Goal: Information Seeking & Learning: Learn about a topic

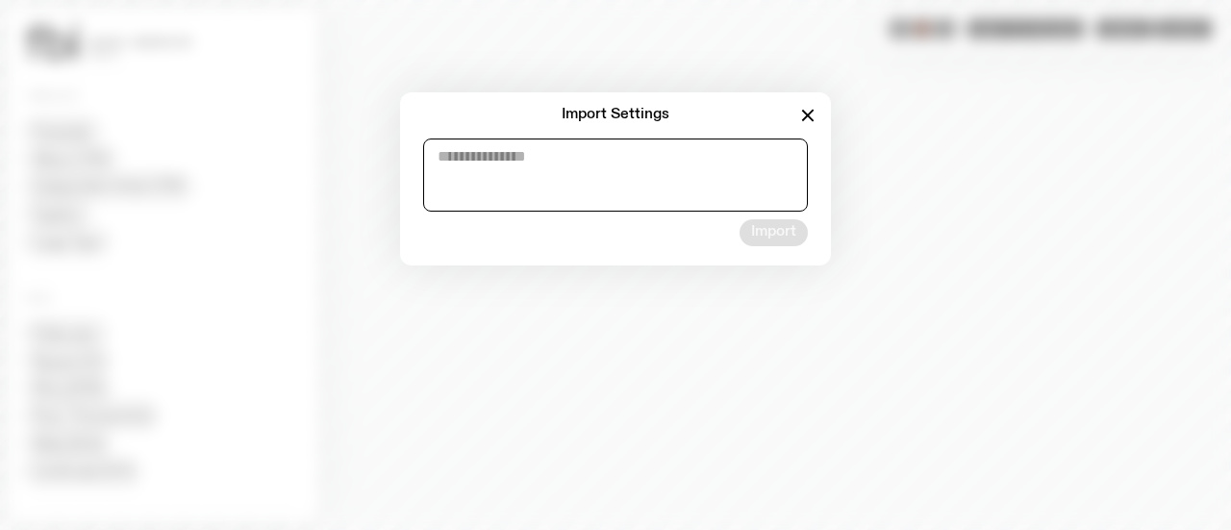
click at [668, 184] on textarea at bounding box center [615, 175] width 385 height 73
paste textarea "**********"
type textarea "**********"
paste textarea "**********"
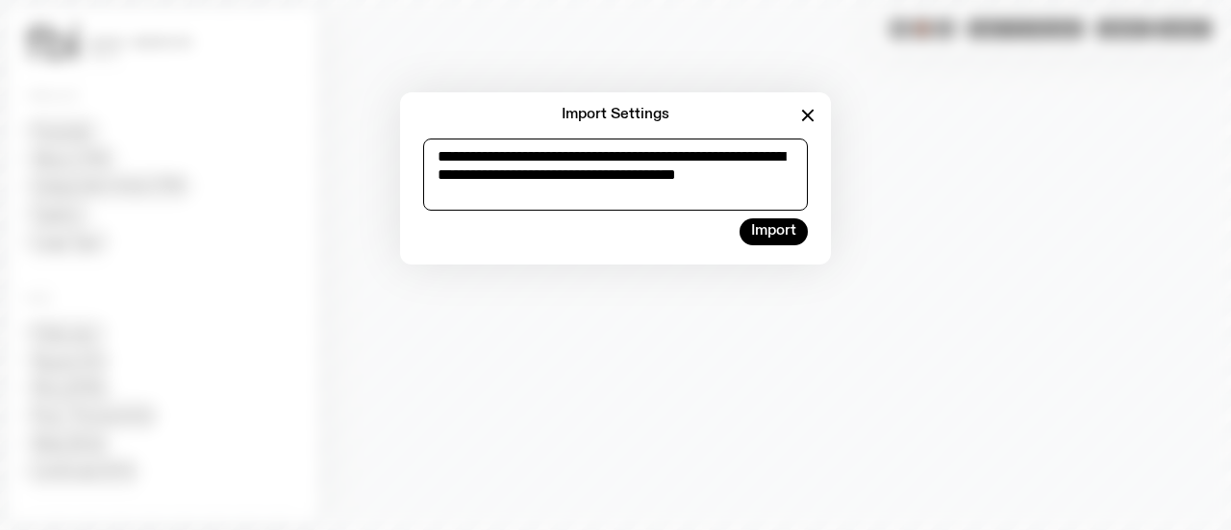
scroll to position [10, 0]
type textarea "**********"
click at [787, 235] on button "Import" at bounding box center [774, 231] width 68 height 27
type input "*"
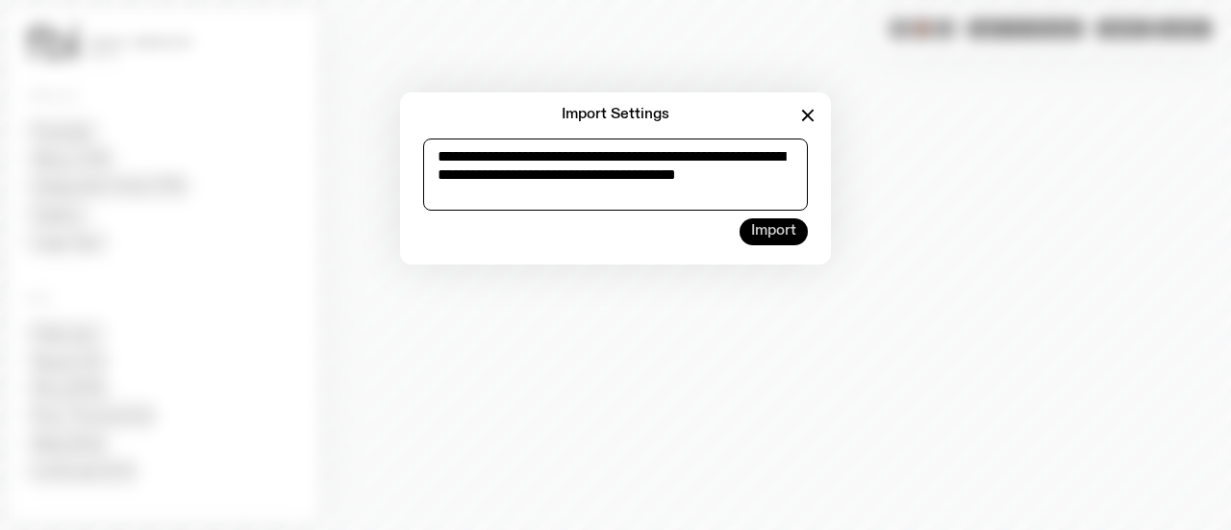
type input "****"
type input "*"
type input "***"
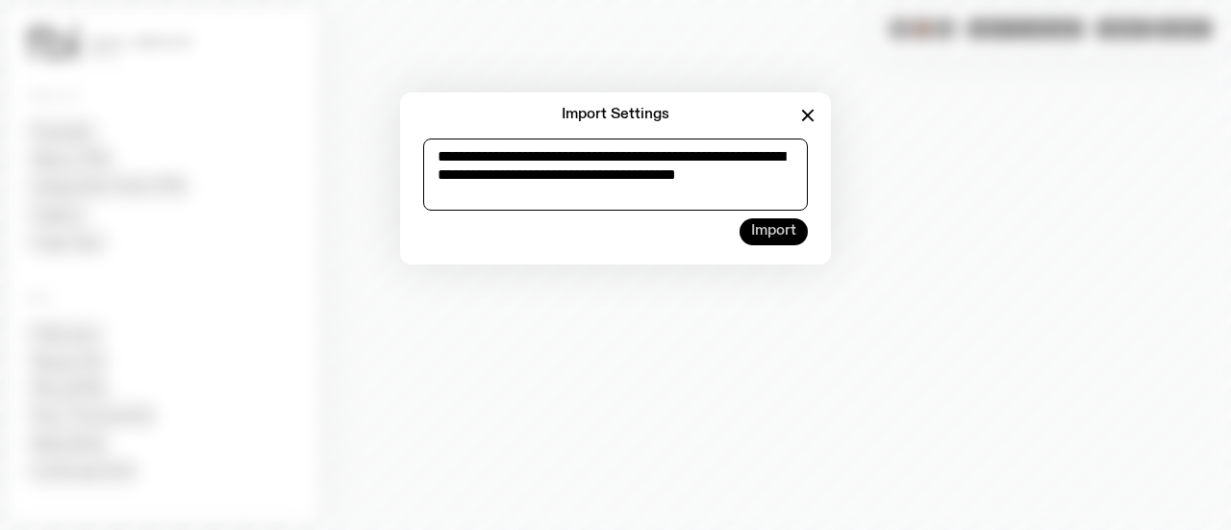
type input "****"
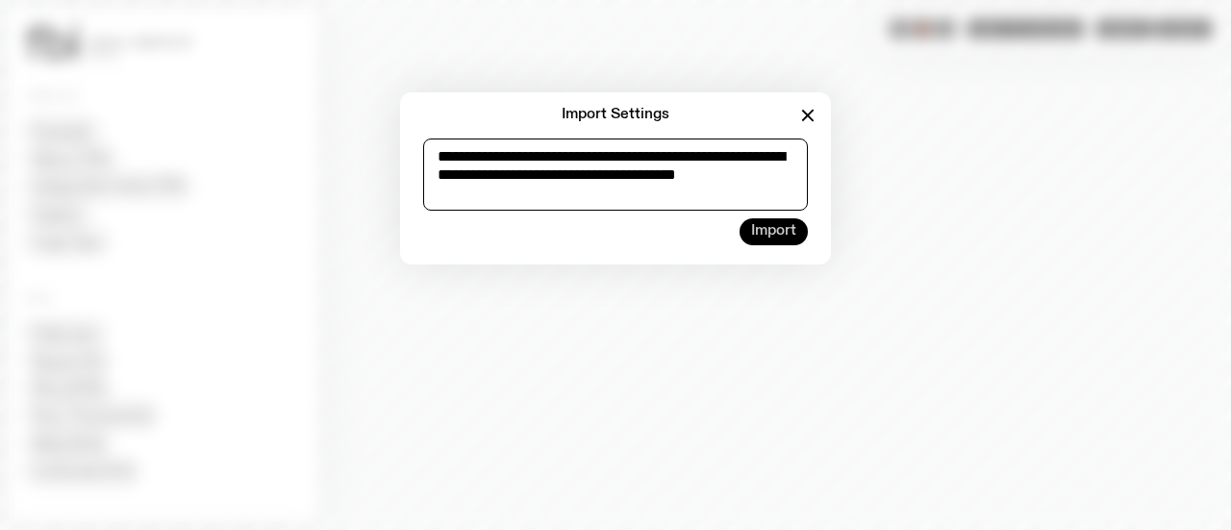
type input "****"
type input "*******"
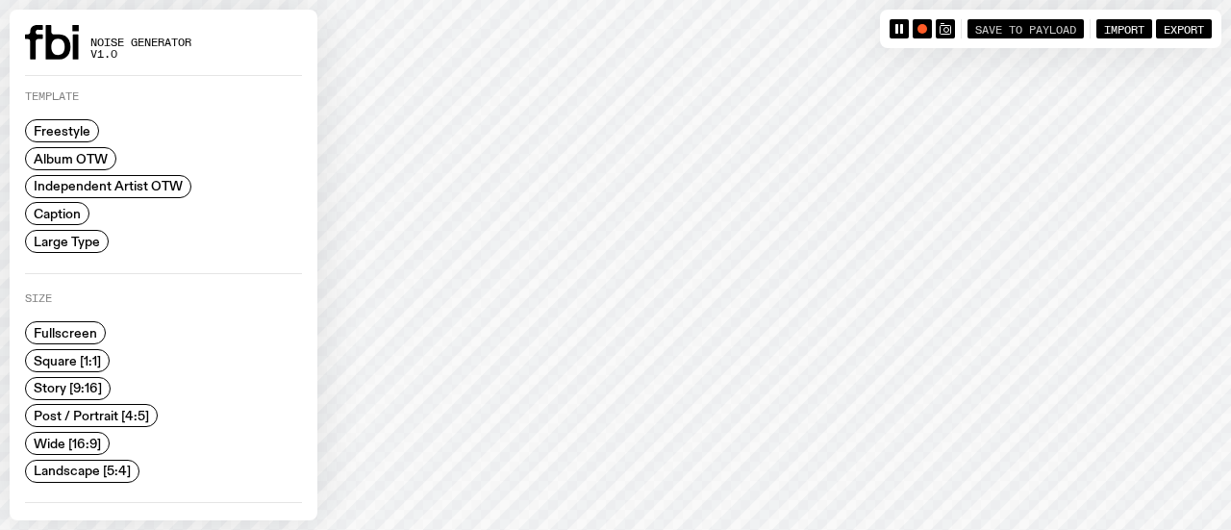
click at [1014, 33] on span "Save to Payload" at bounding box center [1026, 28] width 101 height 13
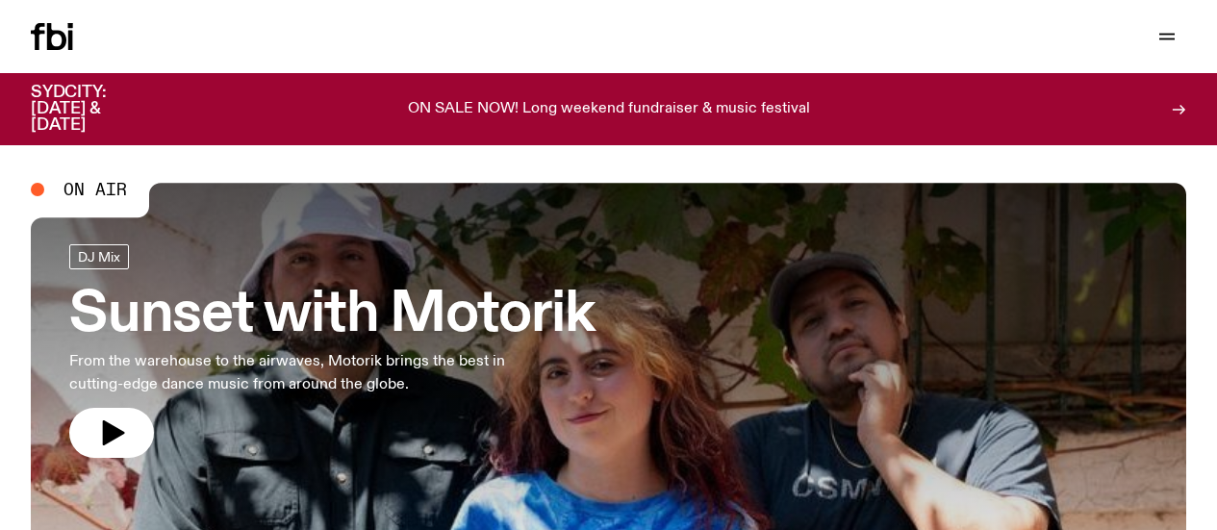
click at [0, 0] on link "Read" at bounding box center [0, 0] width 0 height 0
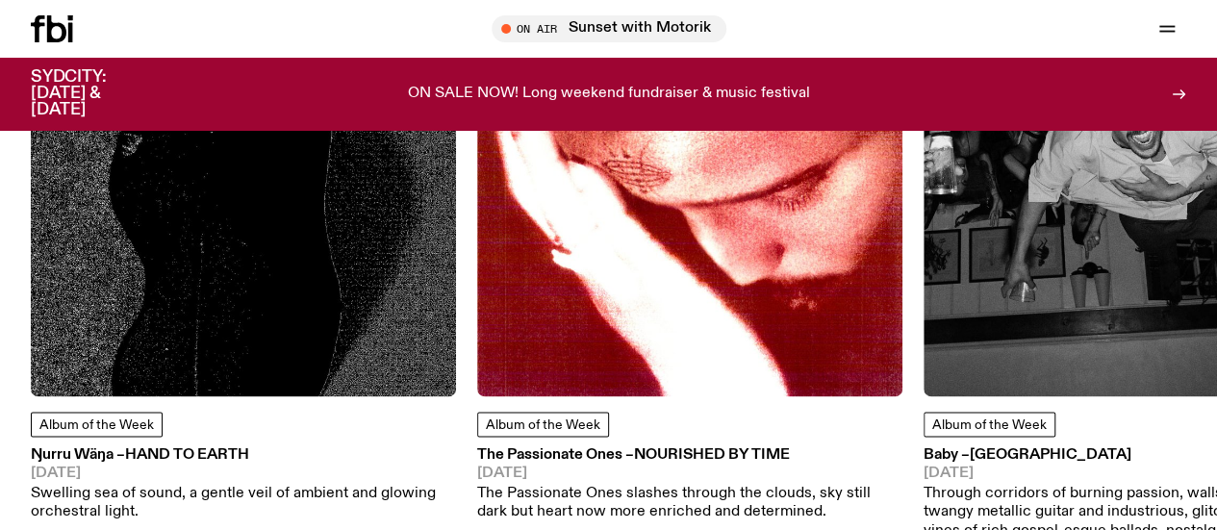
scroll to position [1041, 0]
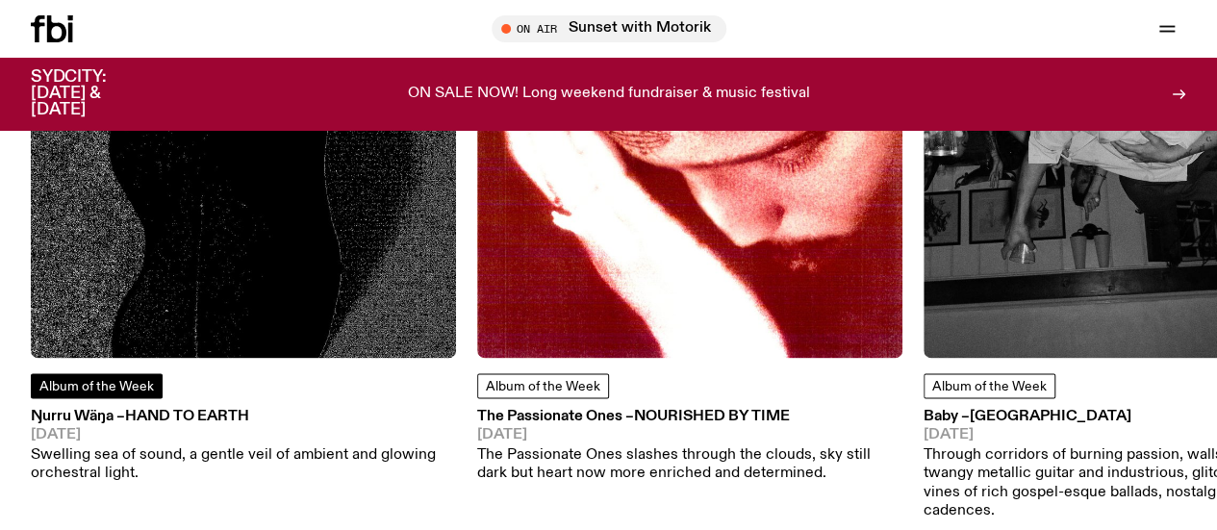
click at [106, 393] on span "Album of the Week" at bounding box center [96, 386] width 114 height 13
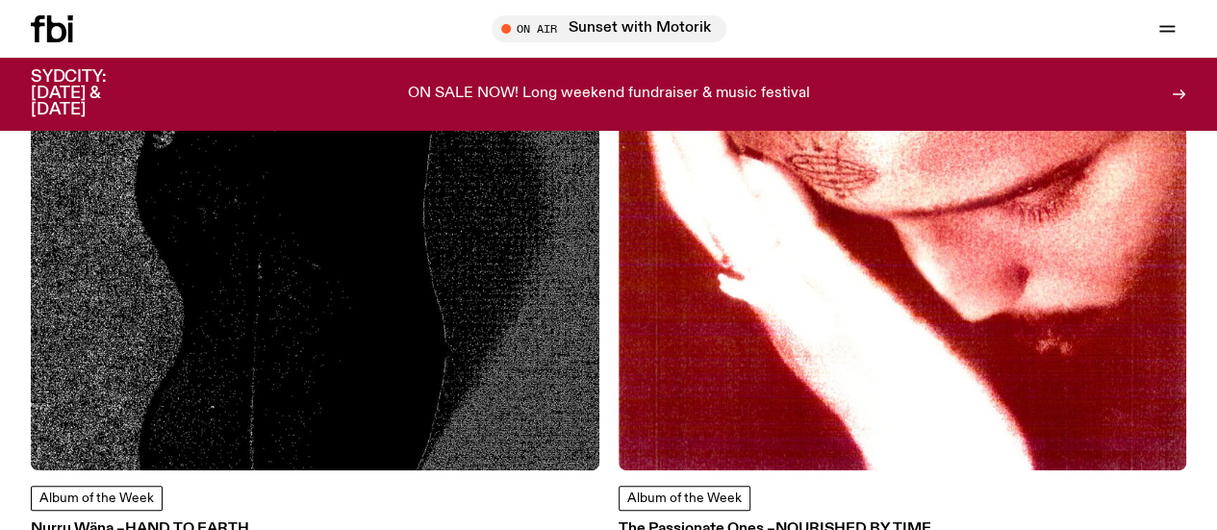
scroll to position [376, 0]
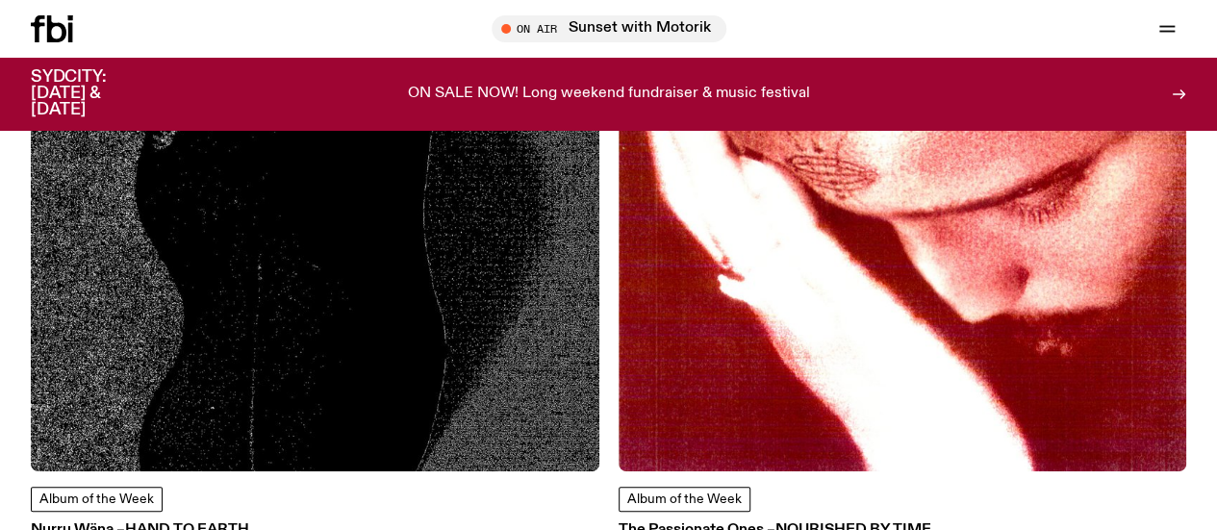
click at [219, 162] on img at bounding box center [315, 187] width 569 height 569
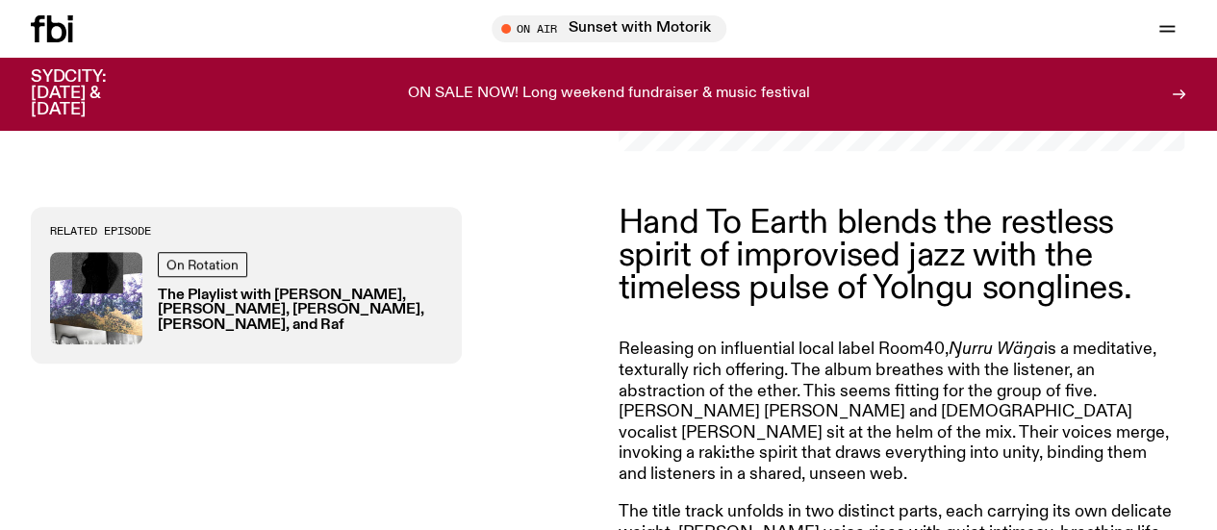
scroll to position [566, 0]
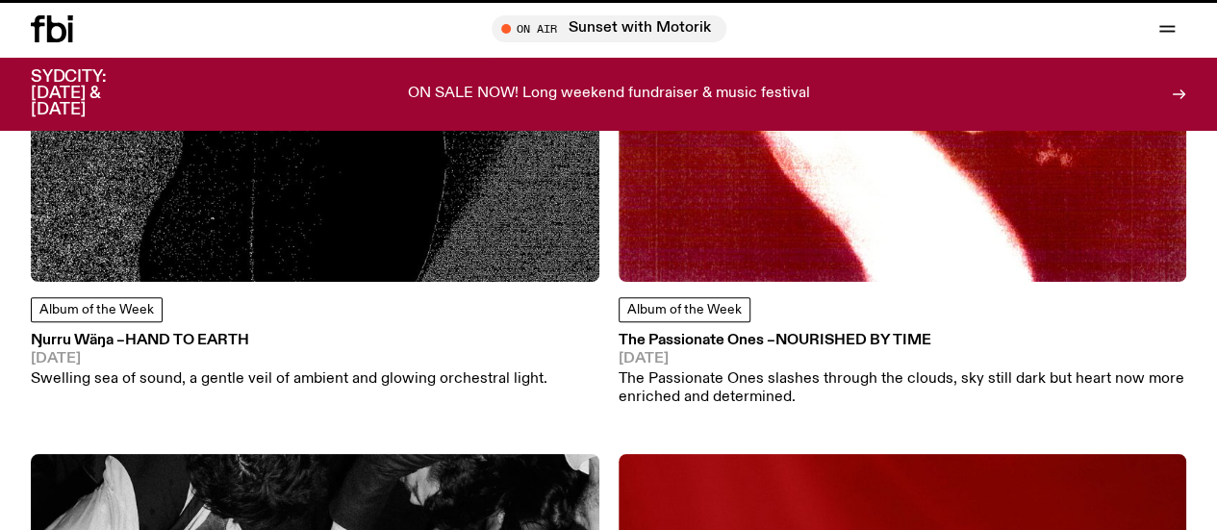
scroll to position [376, 0]
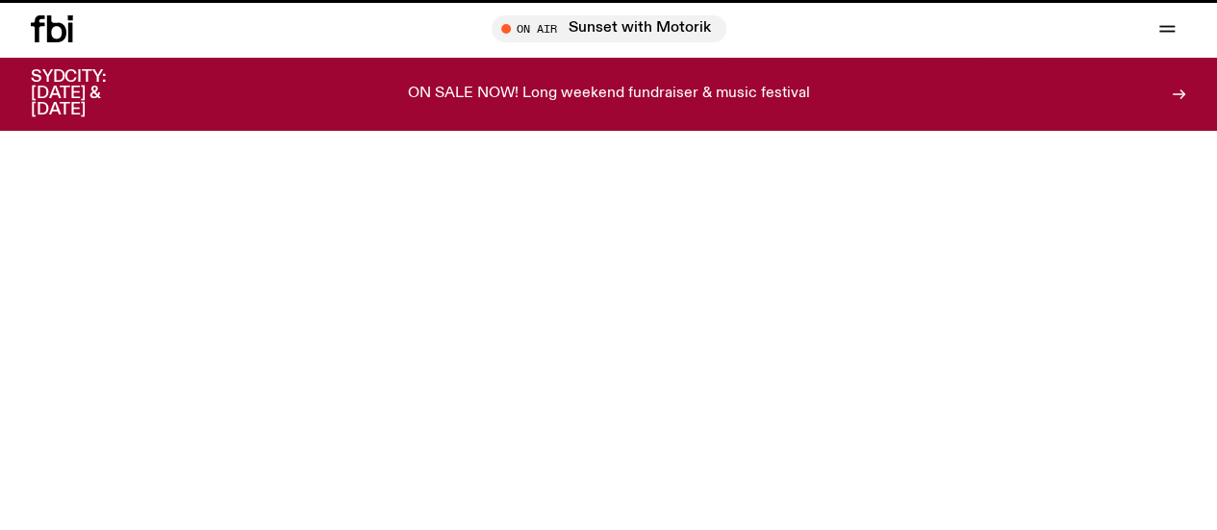
scroll to position [1041, 0]
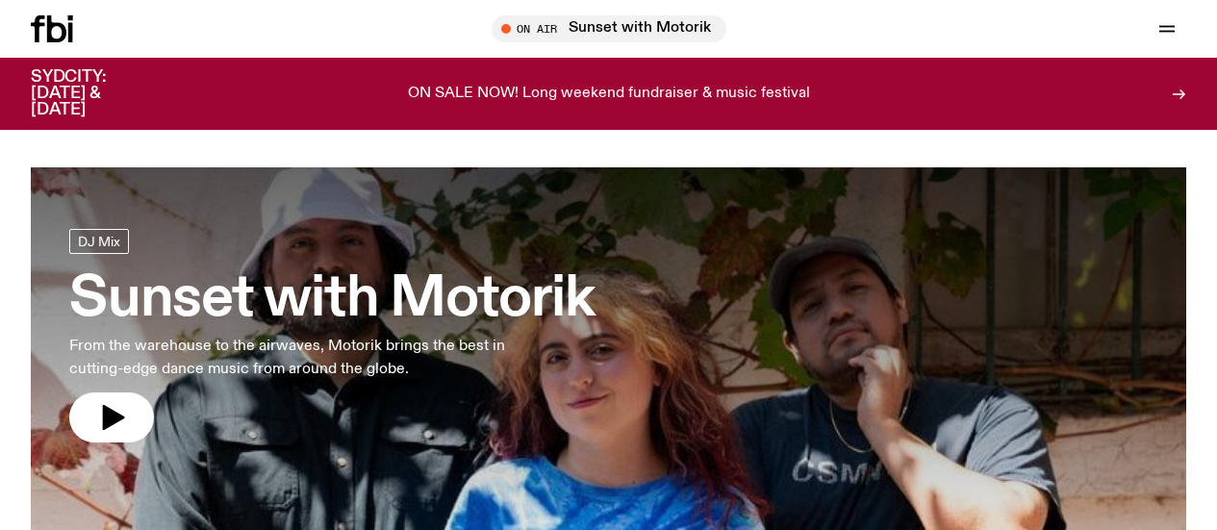
scroll to position [2514, 0]
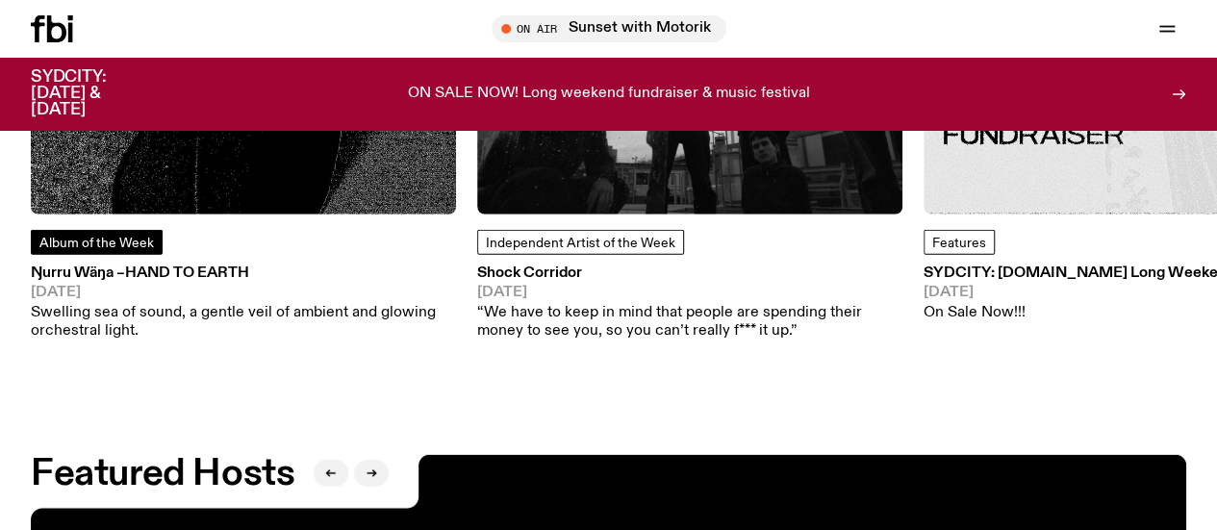
click at [117, 250] on span "Album of the Week" at bounding box center [96, 243] width 114 height 14
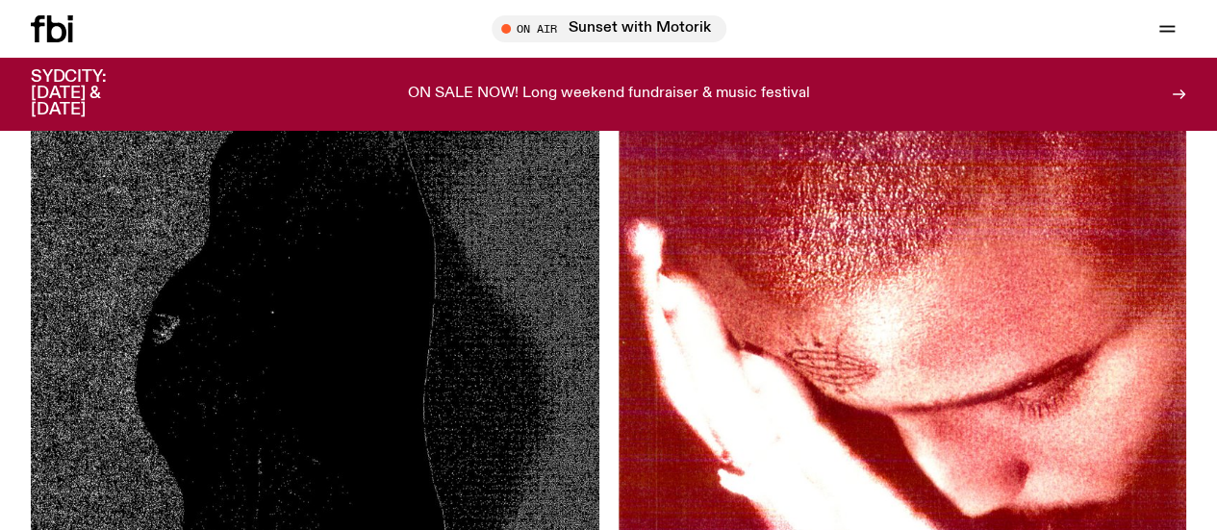
scroll to position [86, 0]
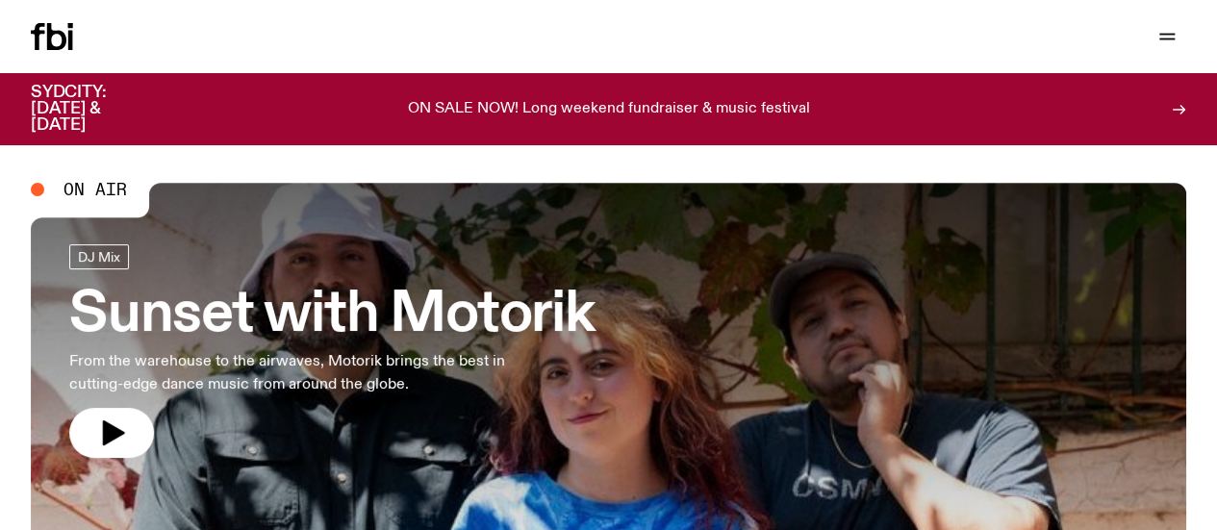
click at [0, 0] on link "Read" at bounding box center [0, 0] width 0 height 0
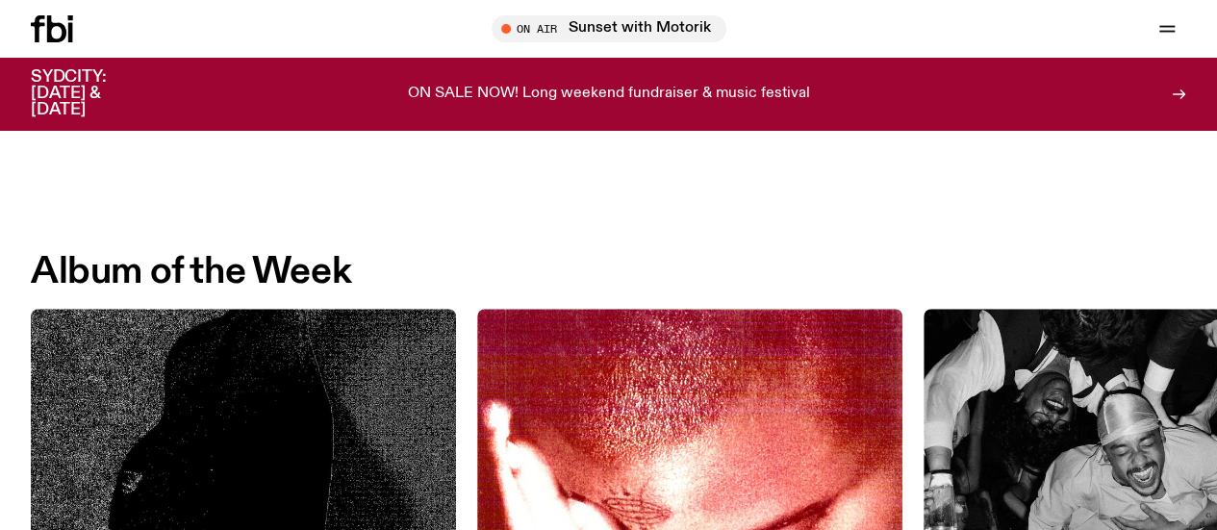
scroll to position [1050, 0]
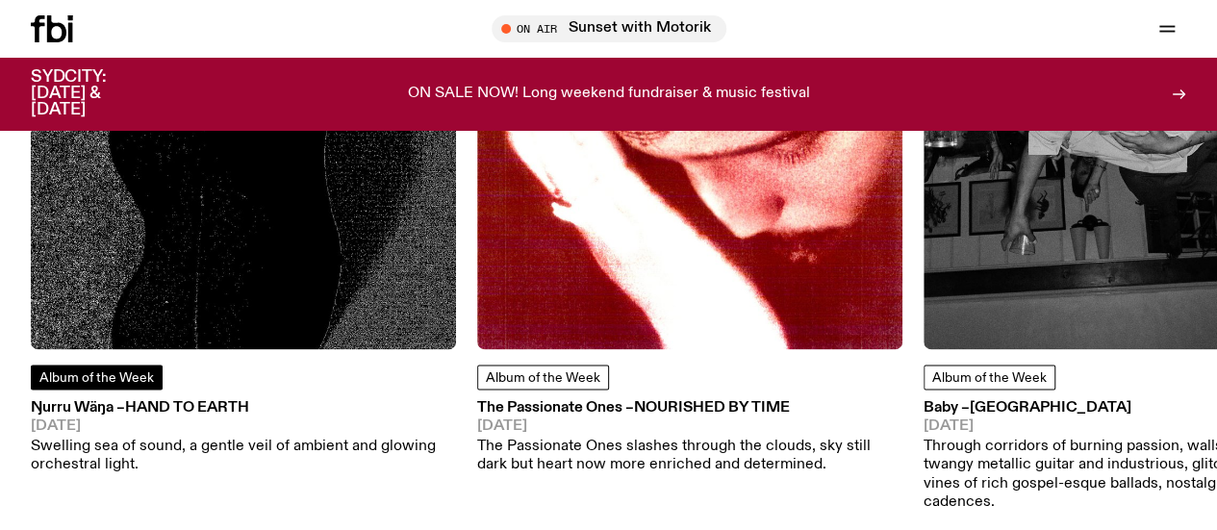
click at [110, 385] on span "Album of the Week" at bounding box center [96, 377] width 114 height 13
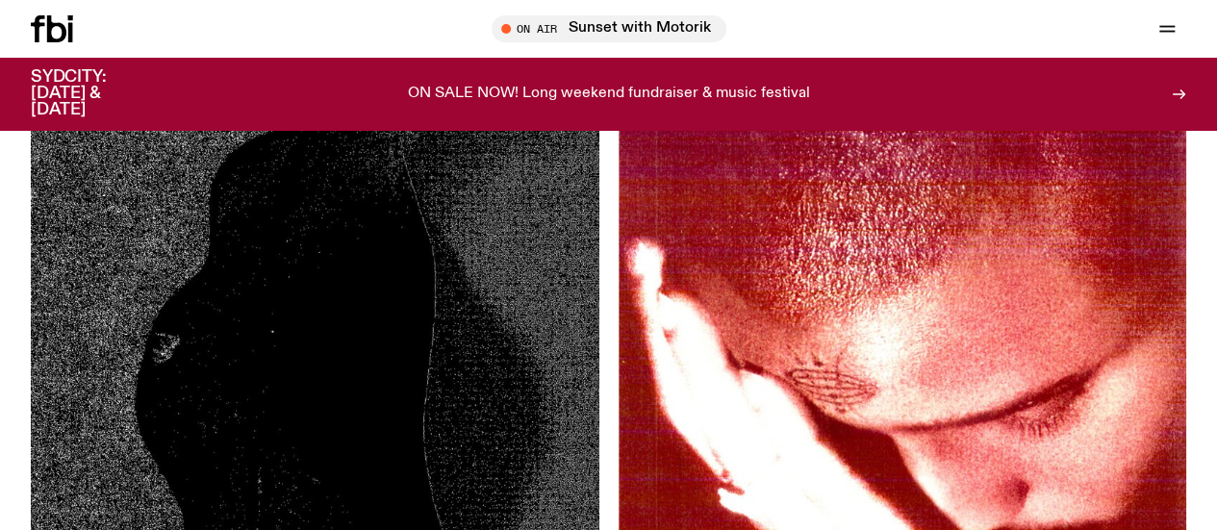
scroll to position [84, 0]
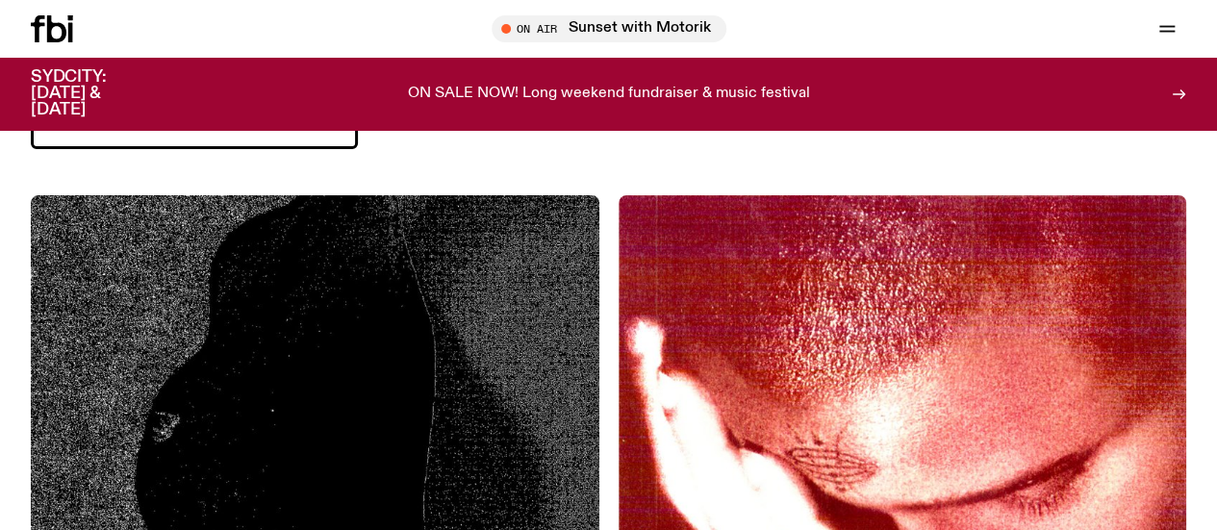
click at [324, 268] on img at bounding box center [315, 479] width 569 height 569
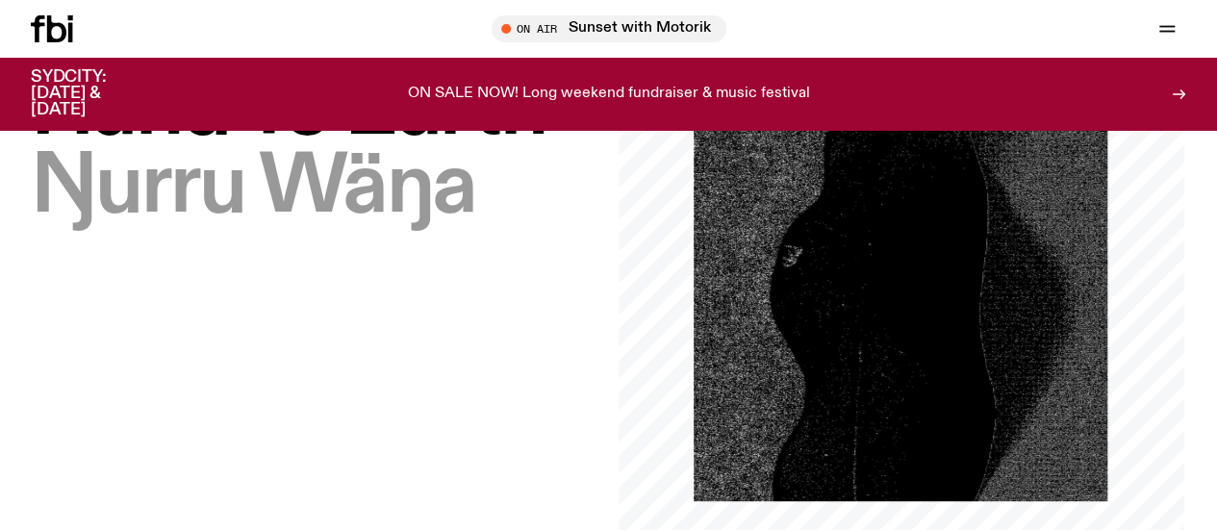
scroll to position [87, 0]
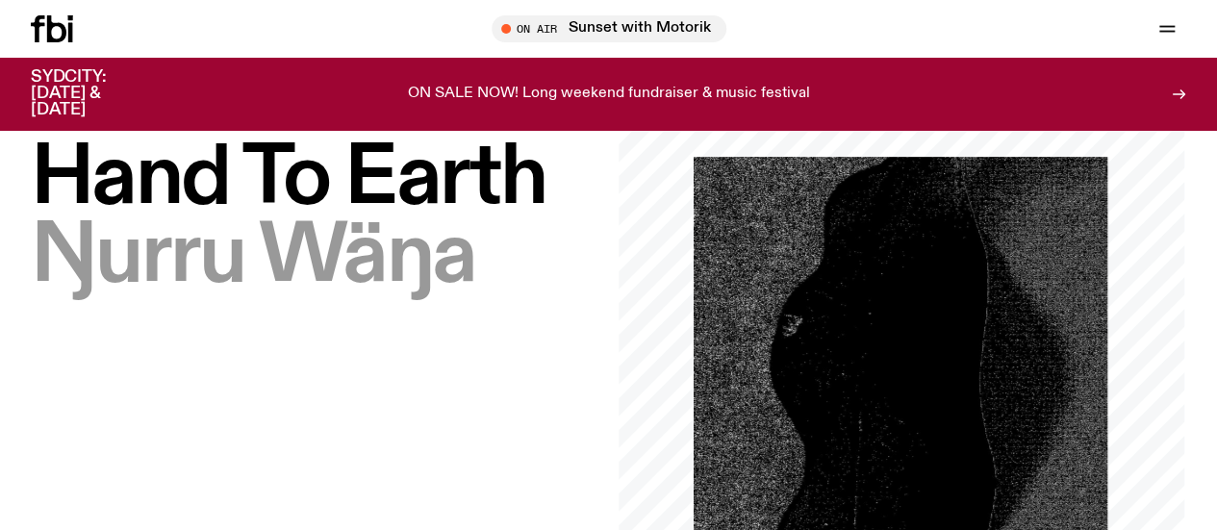
click at [185, 222] on span "Hand To Earth" at bounding box center [288, 179] width 515 height 87
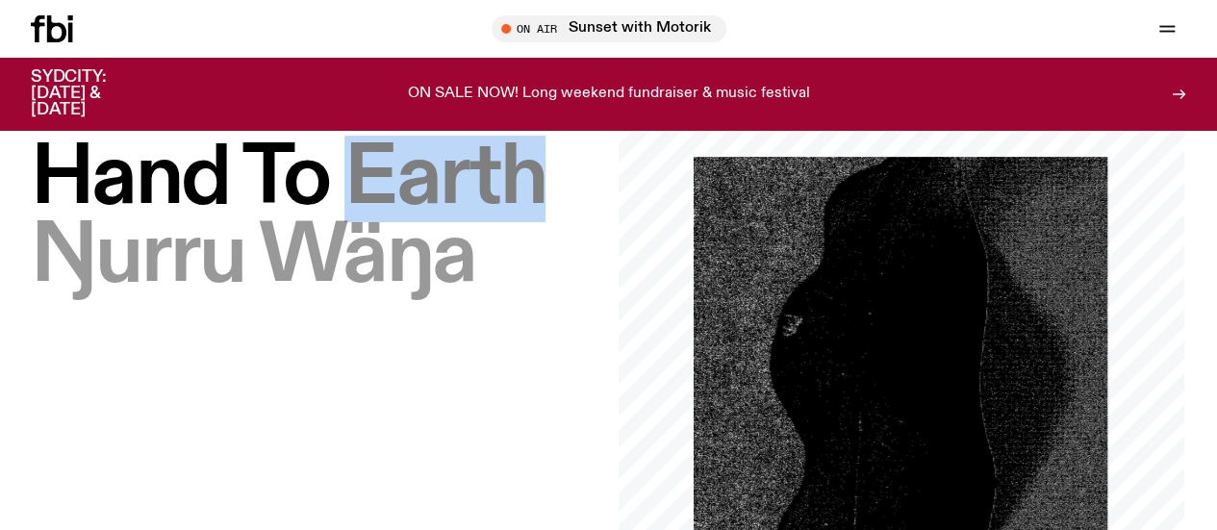
click at [185, 222] on span "Hand To Earth" at bounding box center [288, 179] width 515 height 87
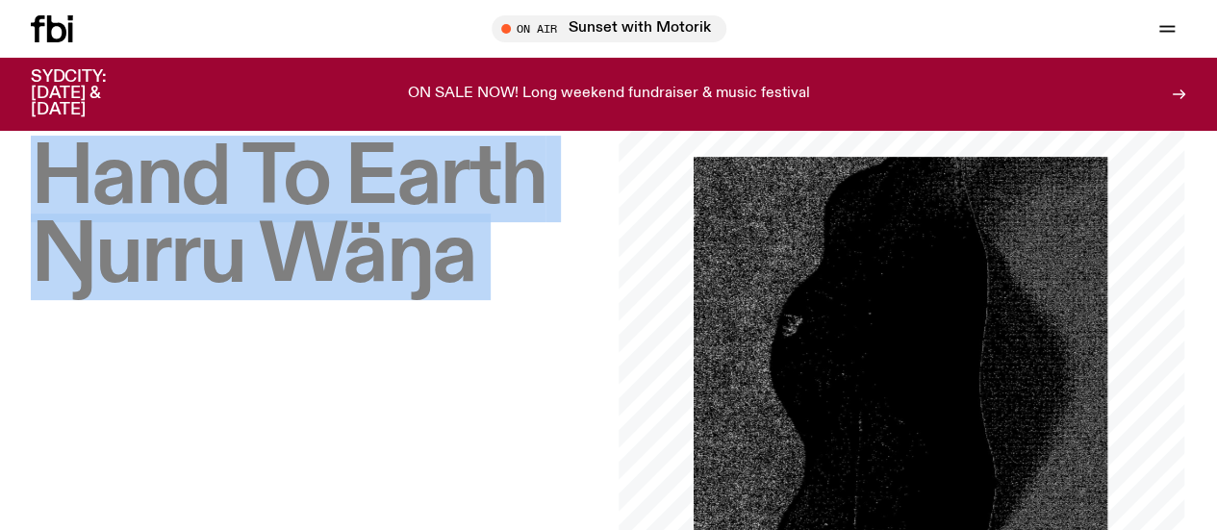
drag, startPoint x: 185, startPoint y: 257, endPoint x: 262, endPoint y: 391, distance: 154.3
click at [262, 296] on h1 "Hand To Earth – Ŋurru Wäŋa" at bounding box center [315, 218] width 569 height 156
copy h1 "Hand To Earth – Ŋurru Wäŋa"
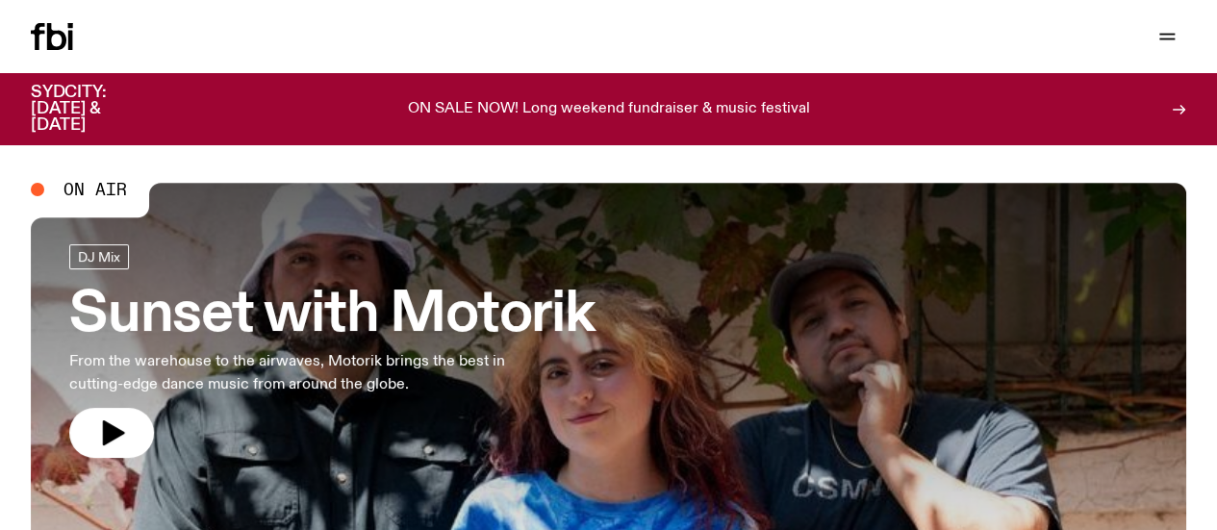
click at [0, 0] on link "Read" at bounding box center [0, 0] width 0 height 0
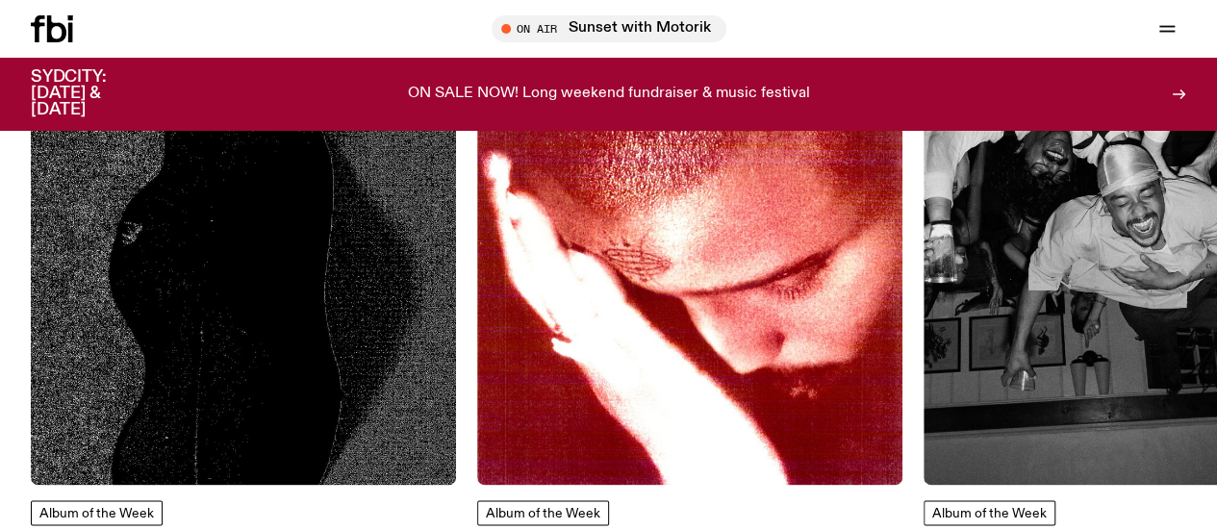
scroll to position [1140, 0]
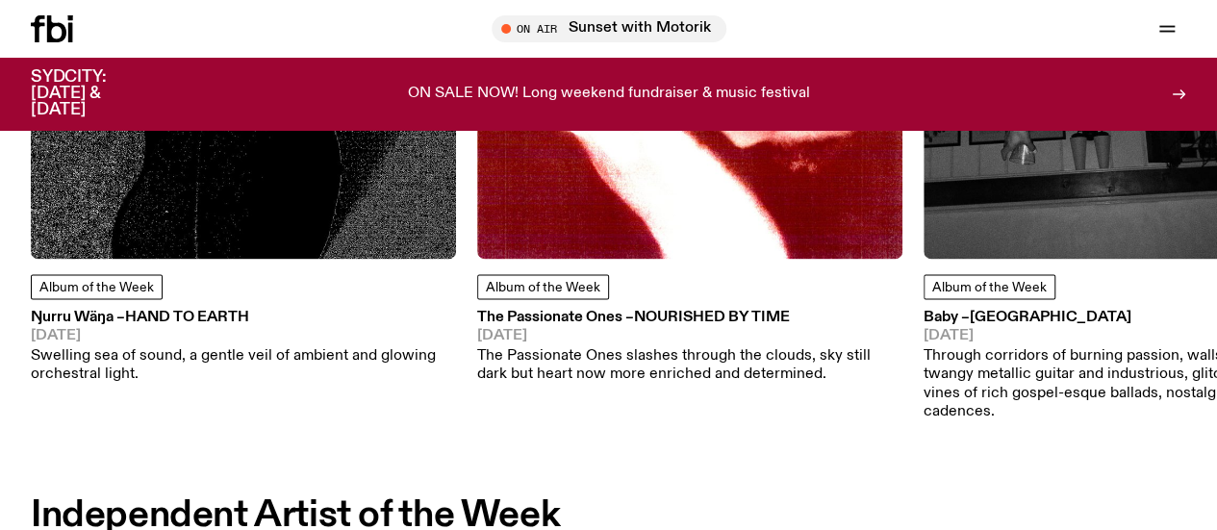
click at [337, 239] on img at bounding box center [243, 46] width 425 height 425
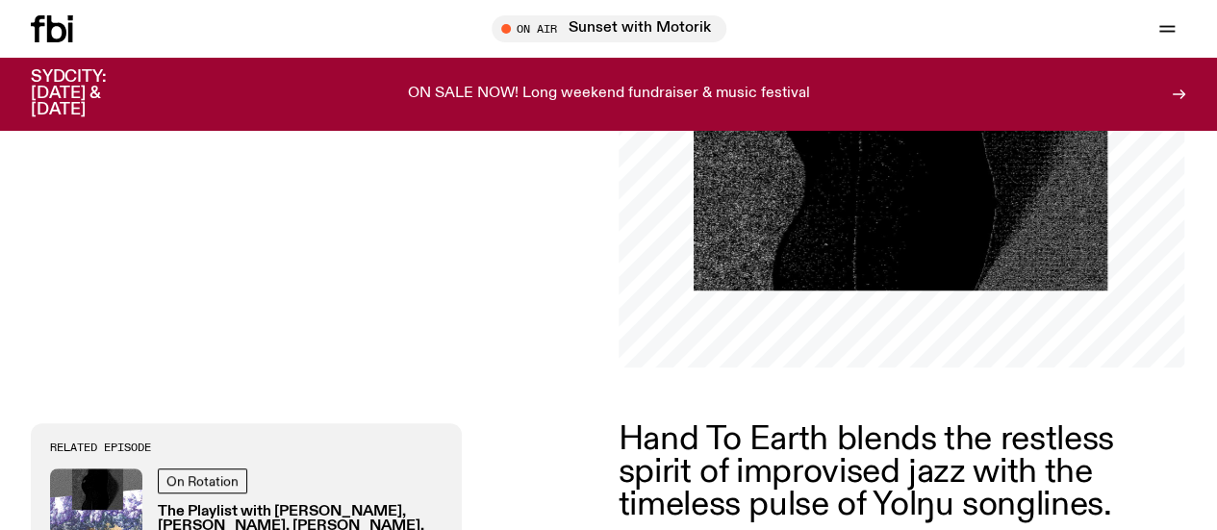
scroll to position [375, 0]
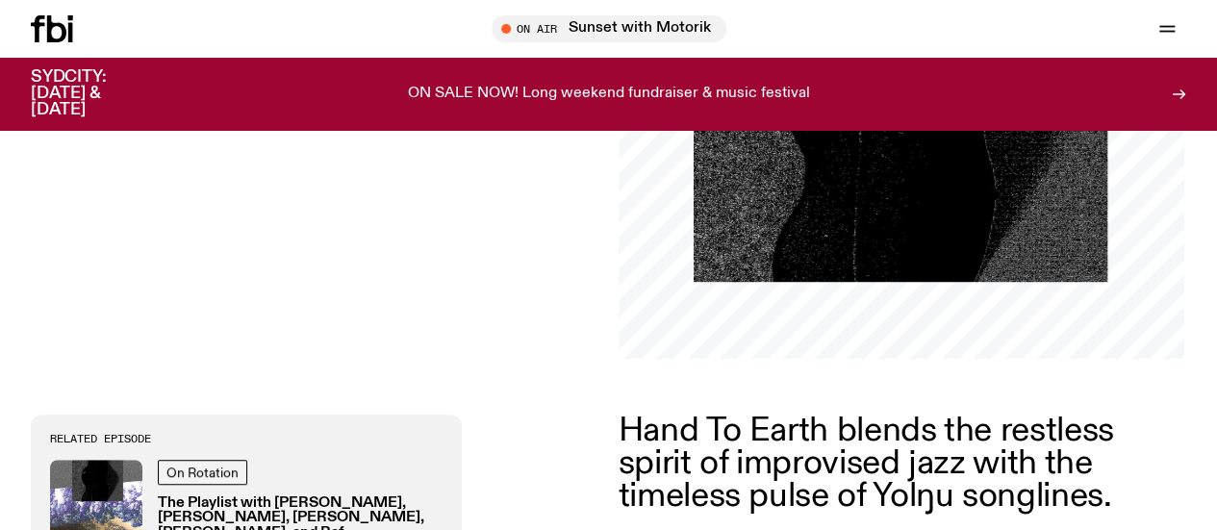
click at [745, 455] on p "Hand To Earth blends the restless spirit of improvised jazz with the timeless p…" at bounding box center [896, 464] width 554 height 99
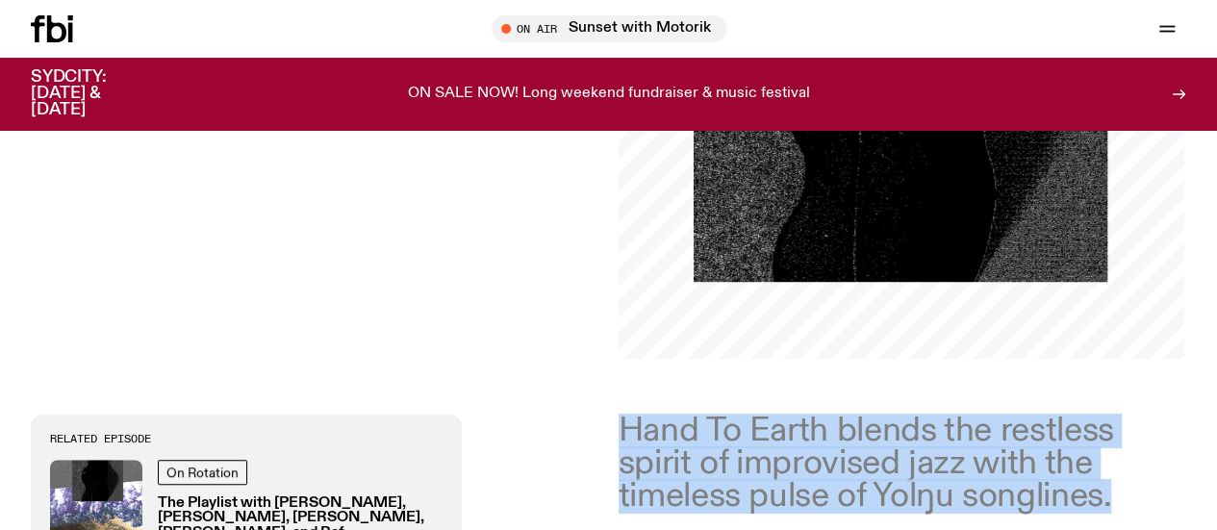
click at [745, 455] on p "Hand To Earth blends the restless spirit of improvised jazz with the timeless p…" at bounding box center [896, 464] width 554 height 99
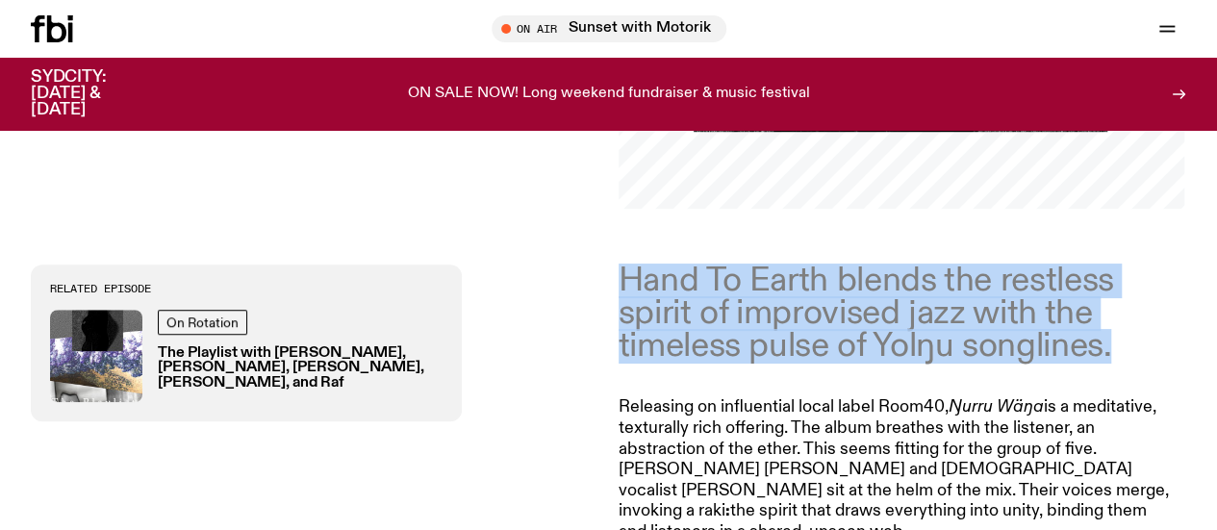
scroll to position [568, 0]
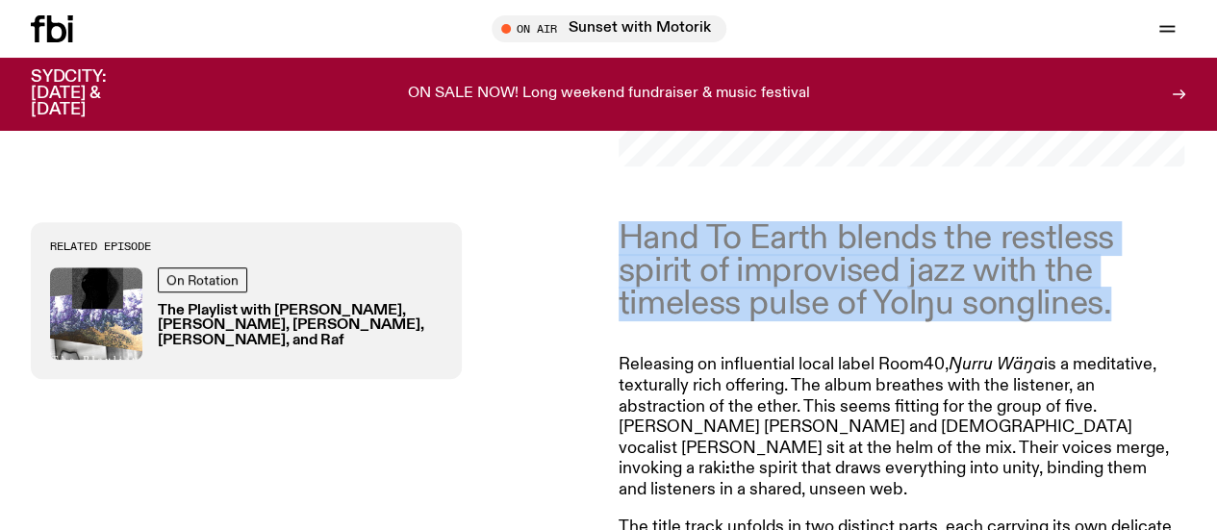
click at [726, 266] on p "Hand To Earth blends the restless spirit of improvised jazz with the timeless p…" at bounding box center [896, 271] width 554 height 99
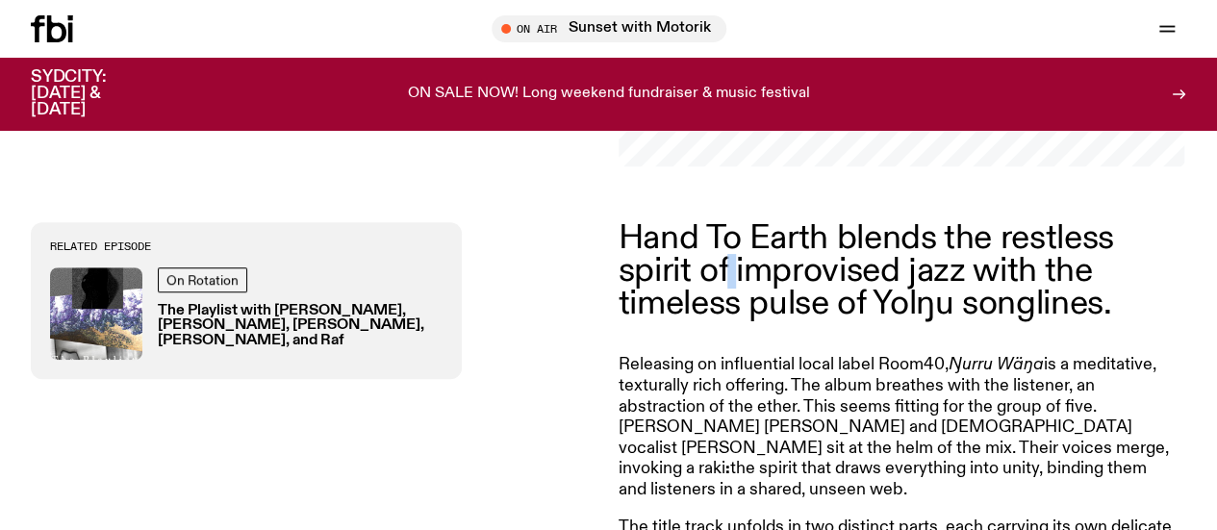
click at [726, 266] on p "Hand To Earth blends the restless spirit of improvised jazz with the timeless p…" at bounding box center [896, 271] width 554 height 99
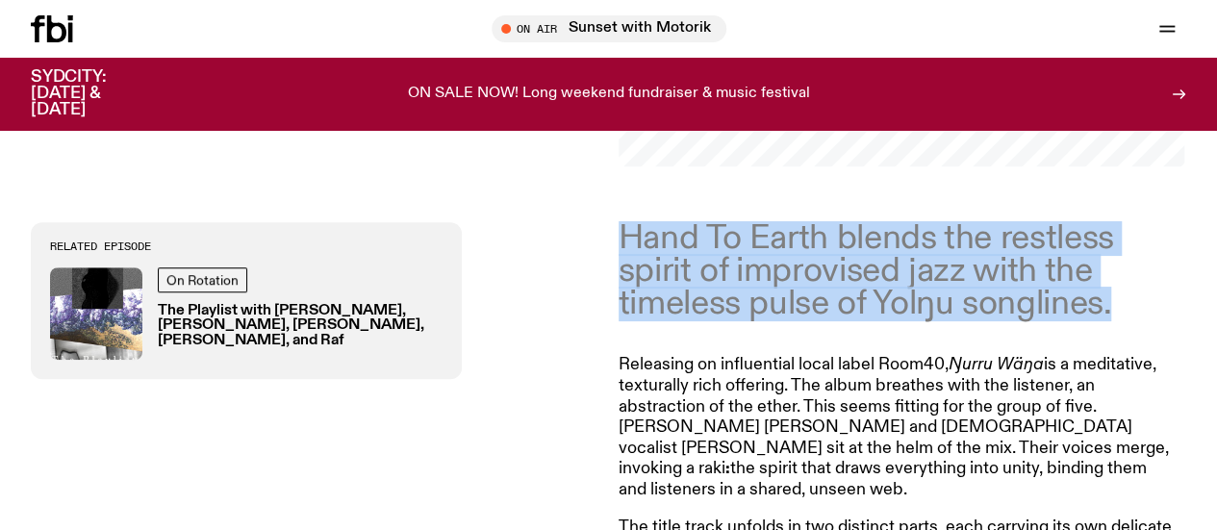
click at [726, 266] on p "Hand To Earth blends the restless spirit of improvised jazz with the timeless p…" at bounding box center [896, 271] width 554 height 99
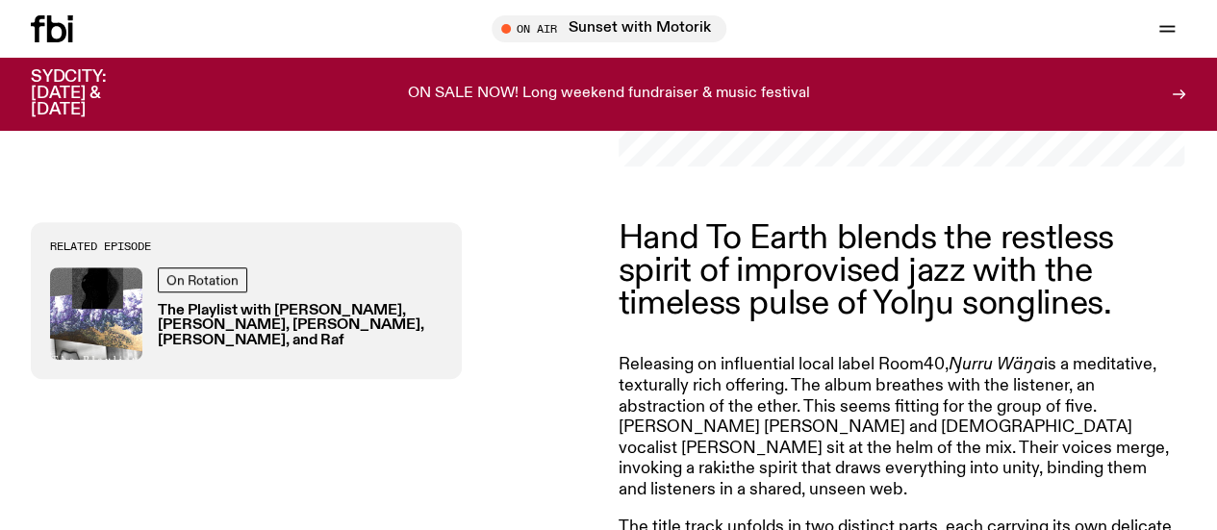
click at [772, 427] on p "Releasing on influential local label Room40, Ŋurru Wäŋa is a meditative, textur…" at bounding box center [896, 427] width 554 height 145
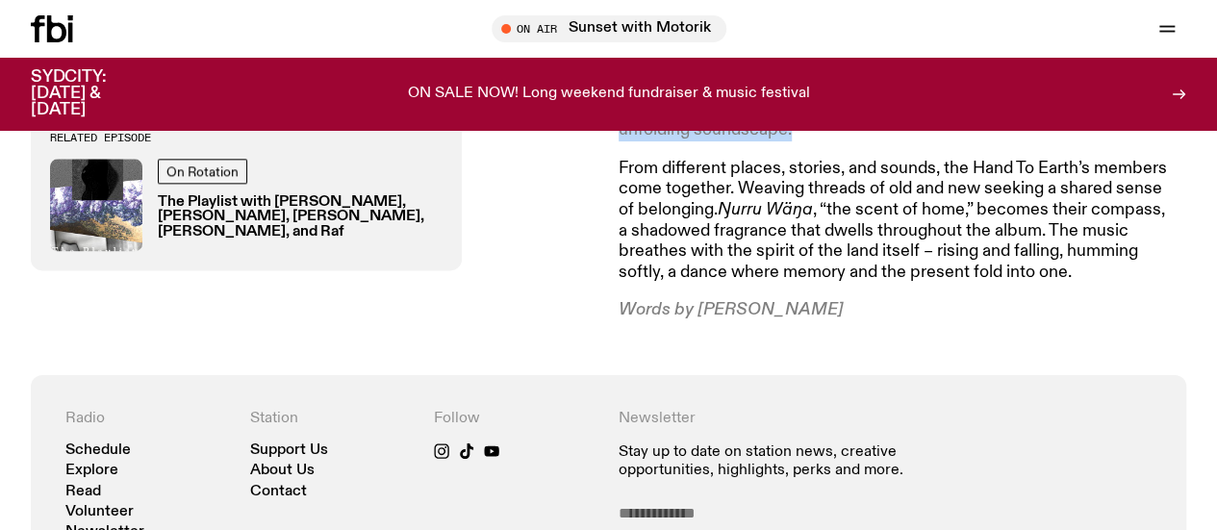
scroll to position [1078, 0]
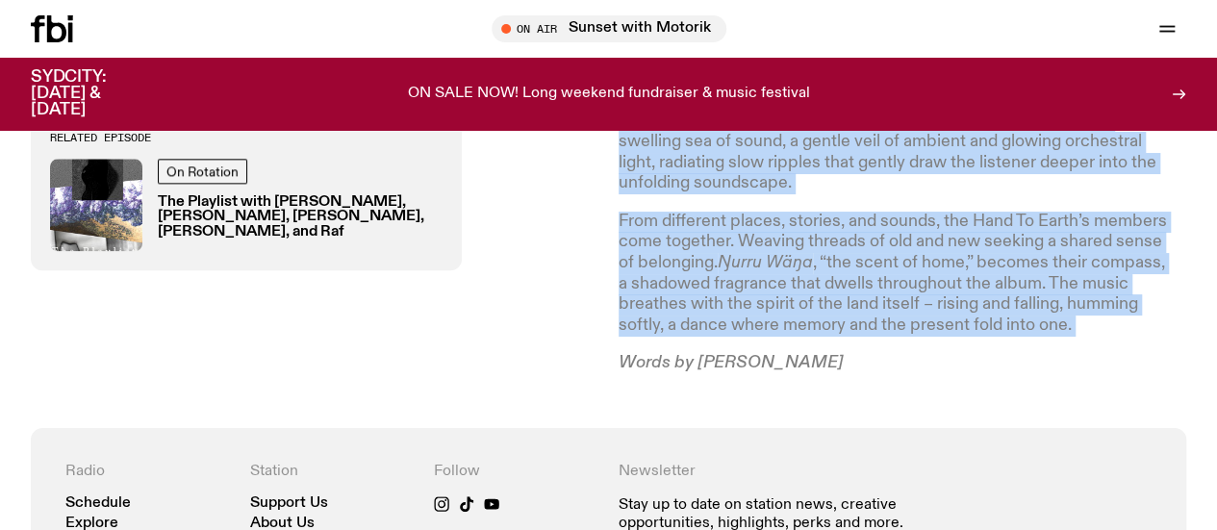
drag, startPoint x: 772, startPoint y: 427, endPoint x: 920, endPoint y: 291, distance: 200.9
click at [920, 291] on article "Hand To Earth blends the restless spirit of improvised jazz with the timeless p…" at bounding box center [896, 42] width 554 height 663
copy article "Releasing on influential local label Room40, Ŋurru Wäŋa is a meditative, textur…"
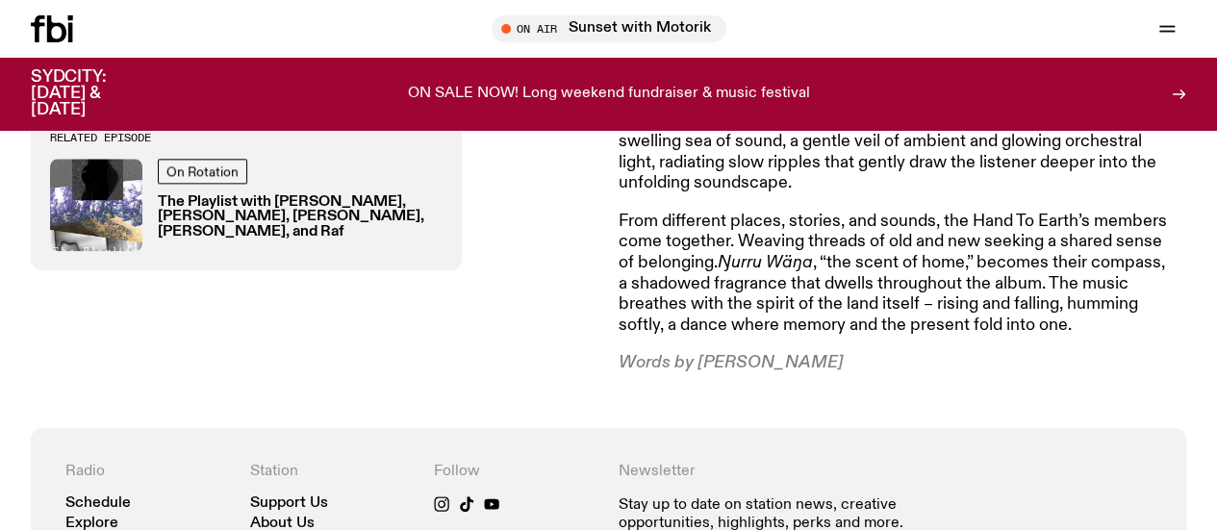
click at [789, 353] on p "Words by [PERSON_NAME]" at bounding box center [896, 363] width 554 height 21
copy div "Words by [PERSON_NAME]"
